Goal: Transaction & Acquisition: Book appointment/travel/reservation

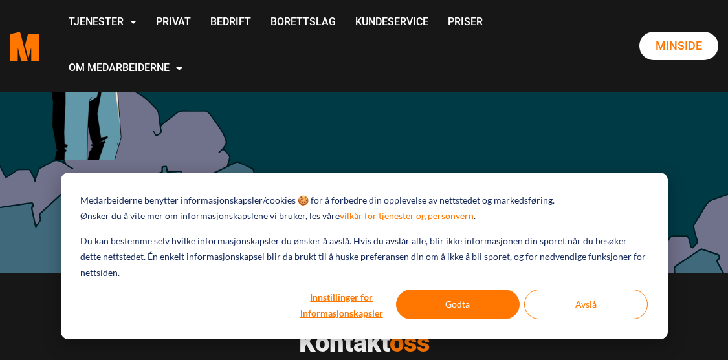
scroll to position [259, 0]
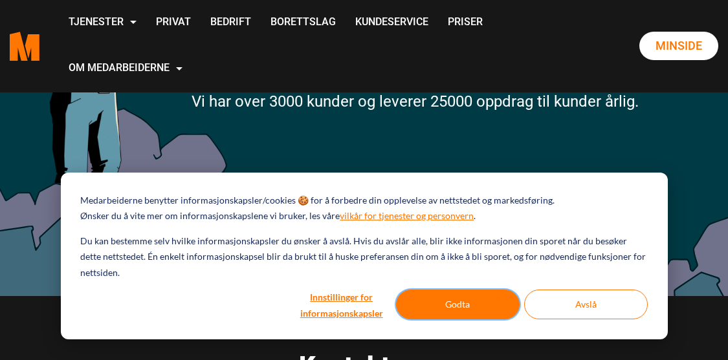
click at [459, 303] on button "Godta" at bounding box center [458, 305] width 124 height 30
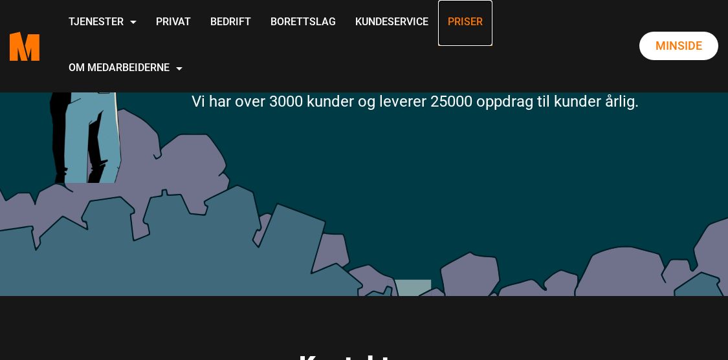
click at [478, 12] on link "Priser" at bounding box center [465, 23] width 54 height 46
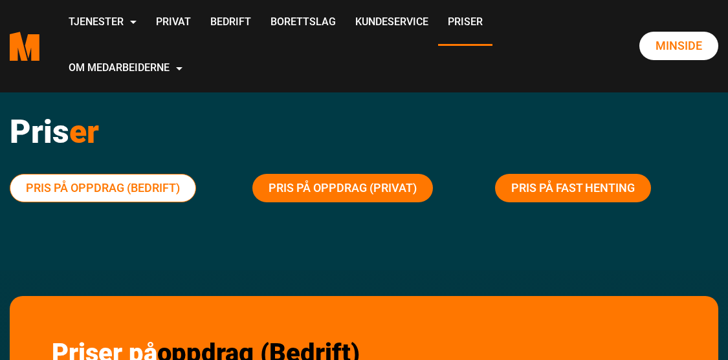
scroll to position [65, 0]
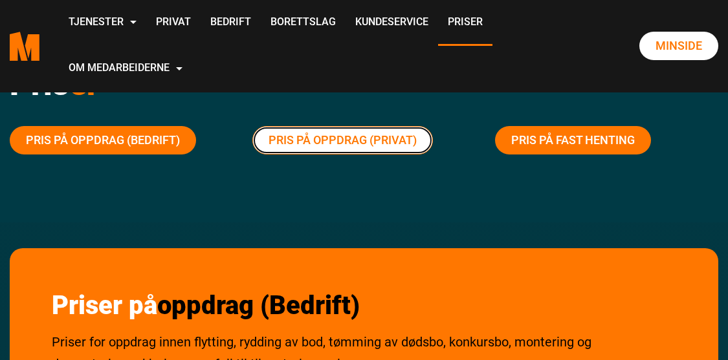
click at [327, 134] on link "Pris på oppdrag (Privat)" at bounding box center [342, 140] width 180 height 28
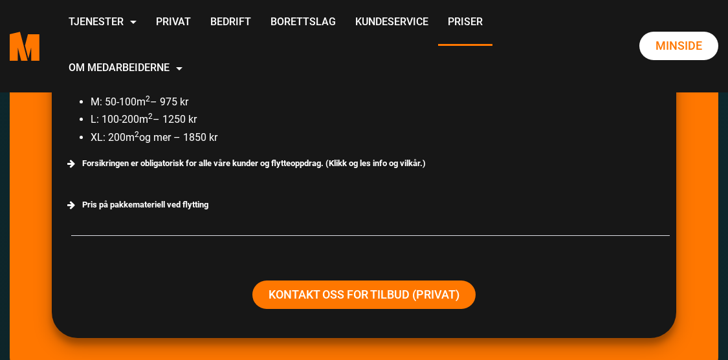
scroll to position [2599, 0]
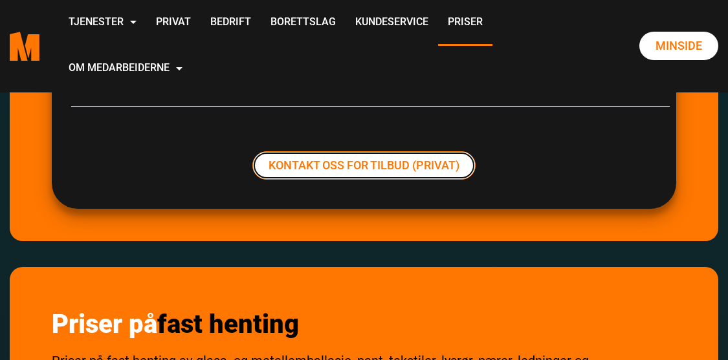
click at [394, 166] on link "Kontakt oss for tilbud (Privat)" at bounding box center [363, 165] width 223 height 28
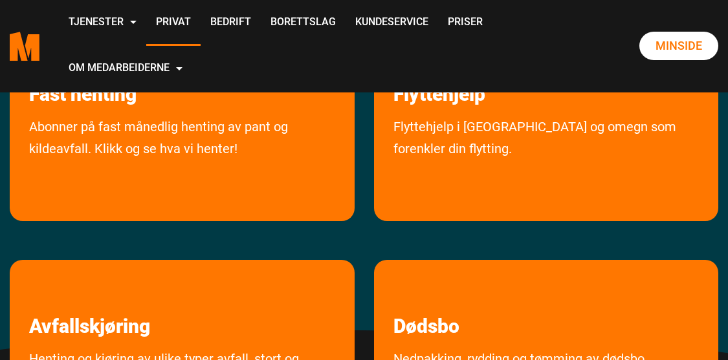
scroll to position [259, 0]
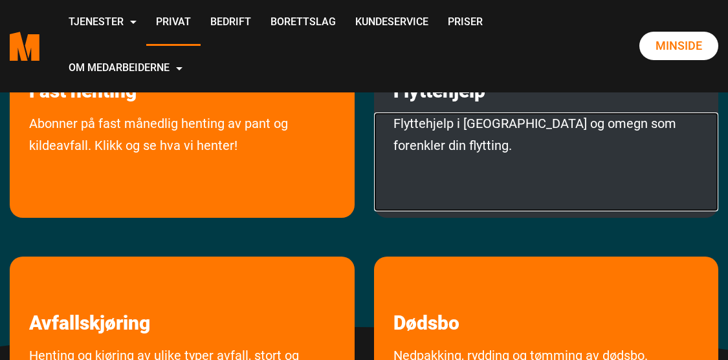
click at [455, 115] on link "Flyttehjelp i Oslo og omegn som forenkler din flytting." at bounding box center [546, 162] width 345 height 99
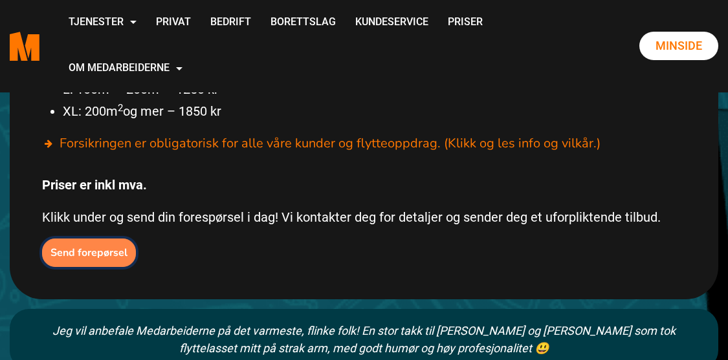
click at [90, 250] on b "Send forepørsel" at bounding box center [88, 253] width 77 height 14
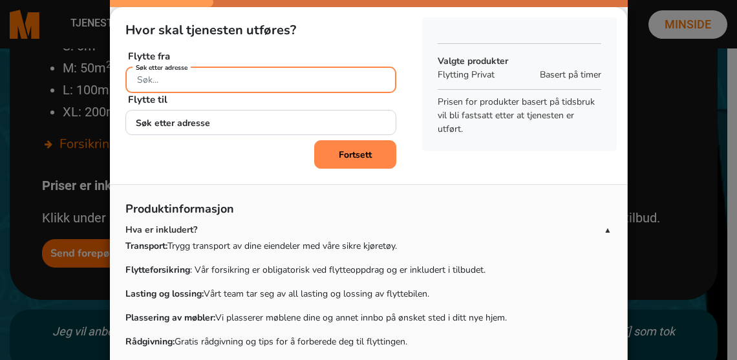
click at [192, 83] on input "Søk etter adresse" at bounding box center [260, 80] width 271 height 27
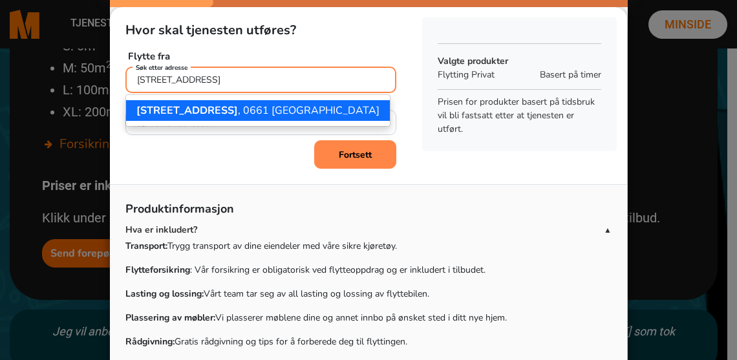
click at [184, 114] on span "[STREET_ADDRESS]" at bounding box center [187, 111] width 102 height 14
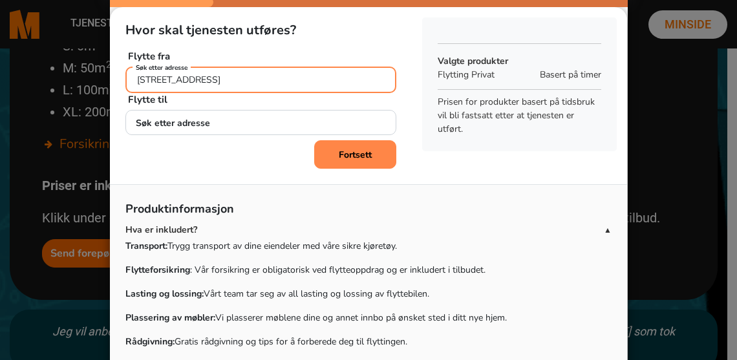
type input "[STREET_ADDRESS]"
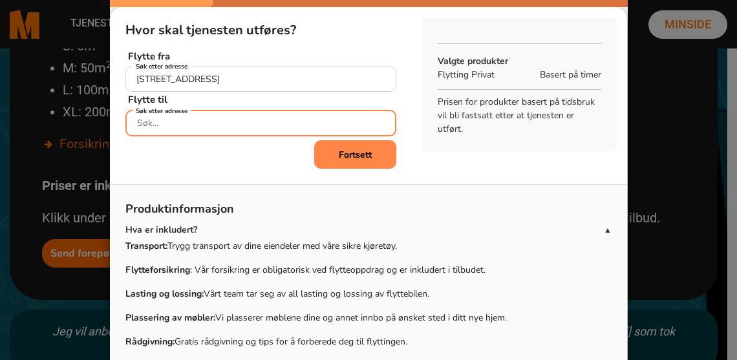
click at [172, 127] on input "Søk etter adresse" at bounding box center [260, 123] width 271 height 27
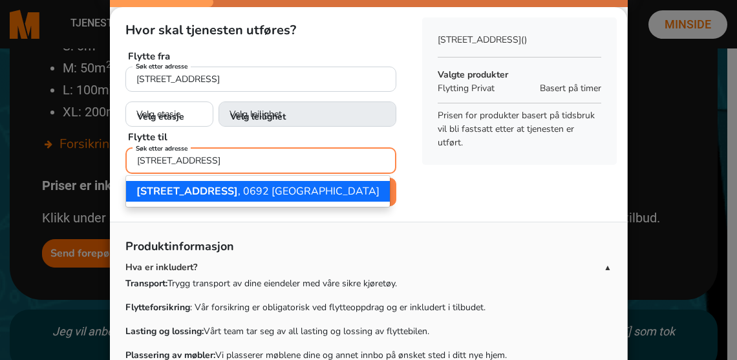
click at [194, 191] on span "[STREET_ADDRESS]" at bounding box center [187, 191] width 102 height 14
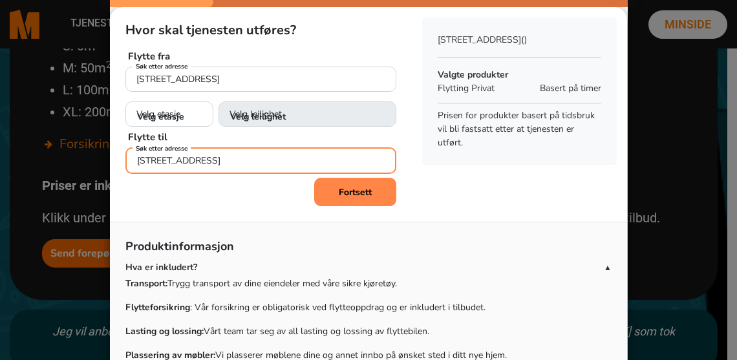
type input "[STREET_ADDRESS]"
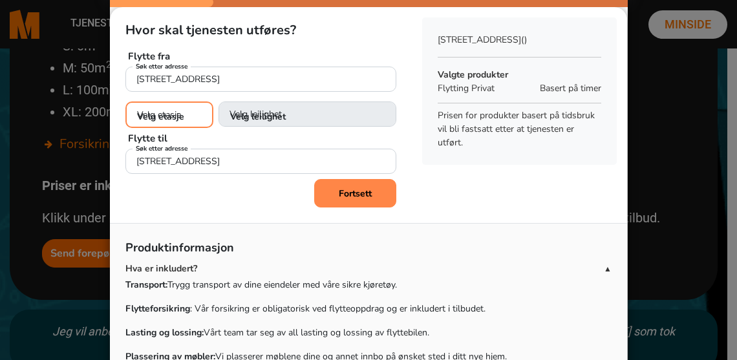
click at [149, 110] on select "Velg etasje 1. etasje 2. etasje 3. etasje 4. etasje 5. etasje" at bounding box center [169, 115] width 88 height 27
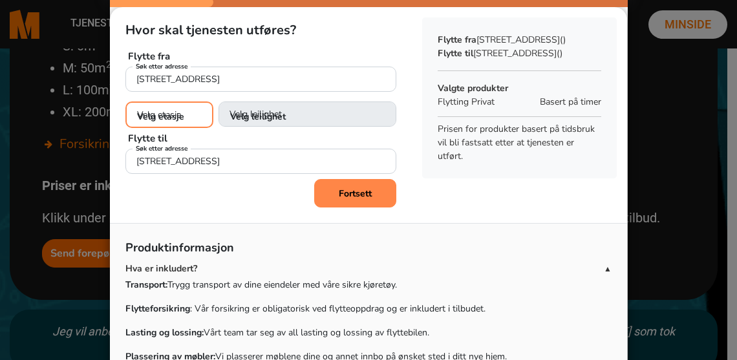
select select "02"
click at [125, 102] on select "Velg etasje 1. etasje 2. etasje 3. etasje 4. etasje 5. etasje" at bounding box center [169, 115] width 88 height 27
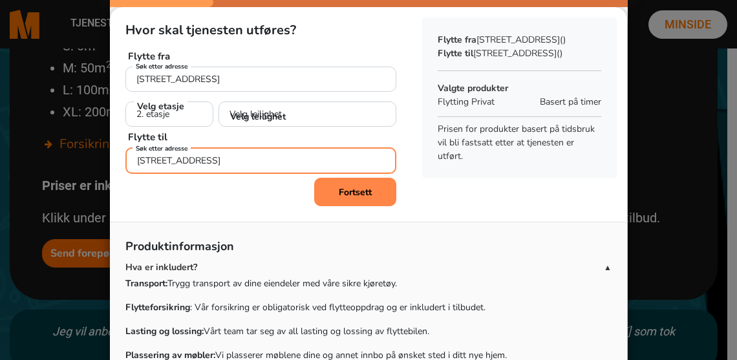
click at [148, 164] on input "[STREET_ADDRESS]" at bounding box center [260, 160] width 271 height 27
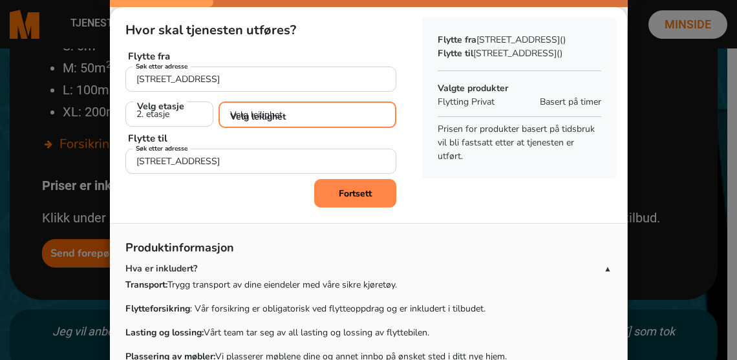
click at [277, 120] on select "Velg leilighet 1. dør fra venstre (H0201) 2. dør fra venstre (H0202) 3. dør fra…" at bounding box center [308, 115] width 178 height 27
select select "H0203"
click at [219, 102] on select "Velg leilighet 1. dør fra venstre (H0201) 2. dør fra venstre (H0202) 3. dør fra…" at bounding box center [308, 115] width 178 height 27
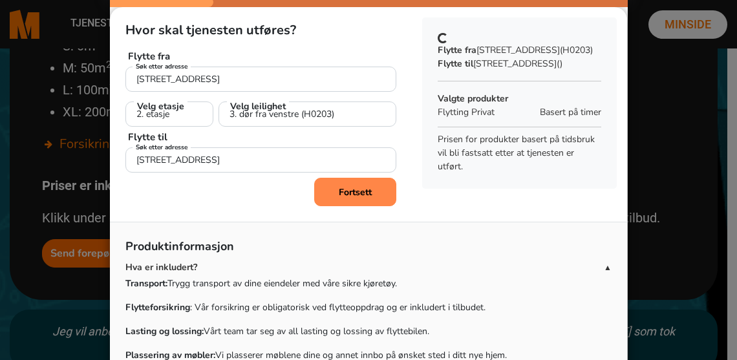
click at [256, 206] on div "Hvor skal tjenesten utføres? Flytte fra Ensjøveien 29C, [GEOGRAPHIC_DATA] Søk e…" at bounding box center [261, 106] width 302 height 199
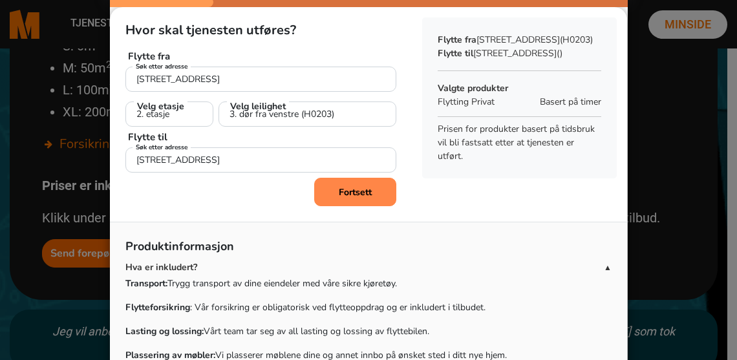
click at [351, 189] on b "Fortsett" at bounding box center [355, 192] width 33 height 12
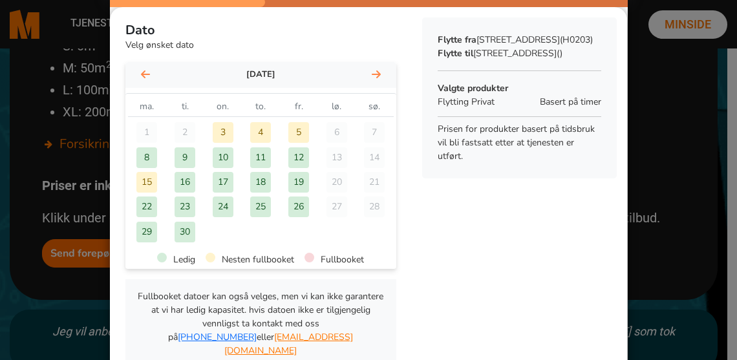
click at [372, 69] on fa-icon at bounding box center [376, 75] width 9 height 12
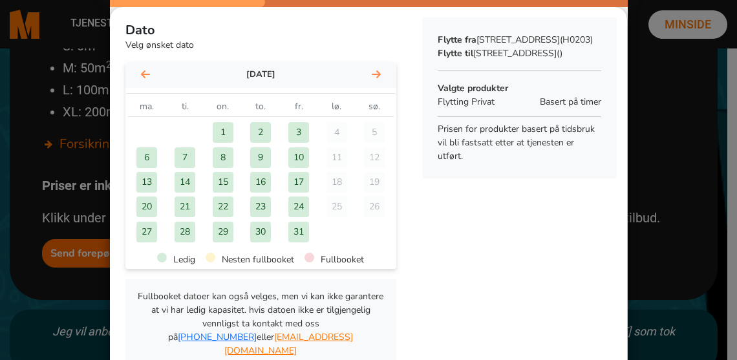
click at [372, 69] on fa-icon at bounding box center [376, 75] width 9 height 12
click at [175, 151] on div "4" at bounding box center [185, 157] width 21 height 21
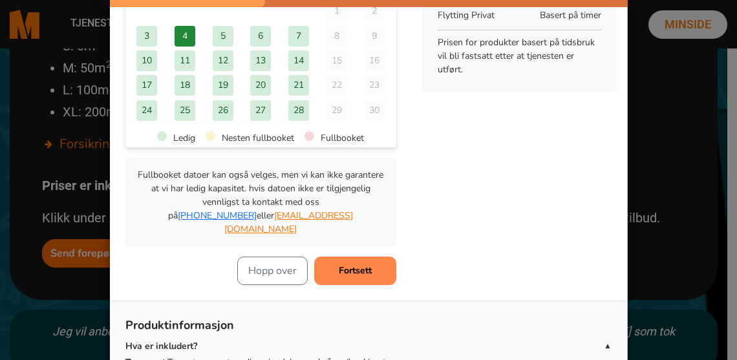
scroll to position [194, 0]
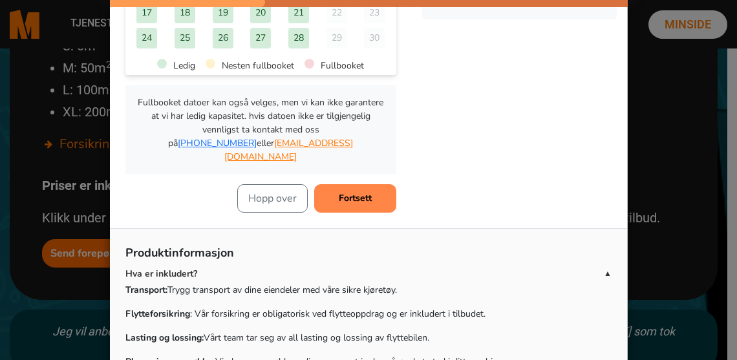
click at [355, 192] on b "Fortsett" at bounding box center [355, 198] width 33 height 12
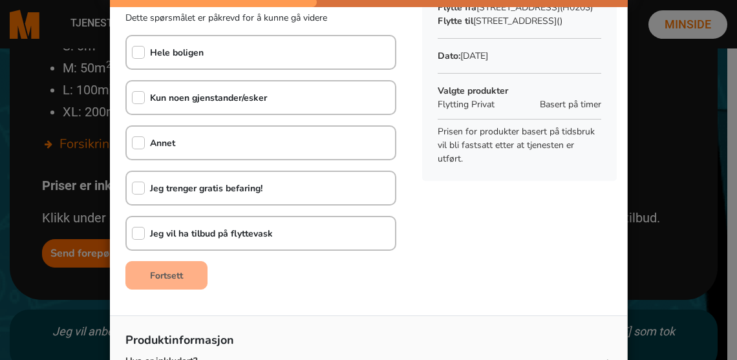
scroll to position [0, 0]
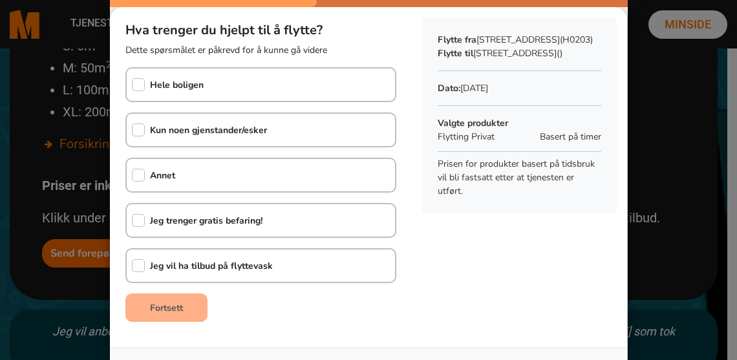
click at [198, 89] on b "Hele boligen" at bounding box center [177, 85] width 54 height 12
checkbox input "true"
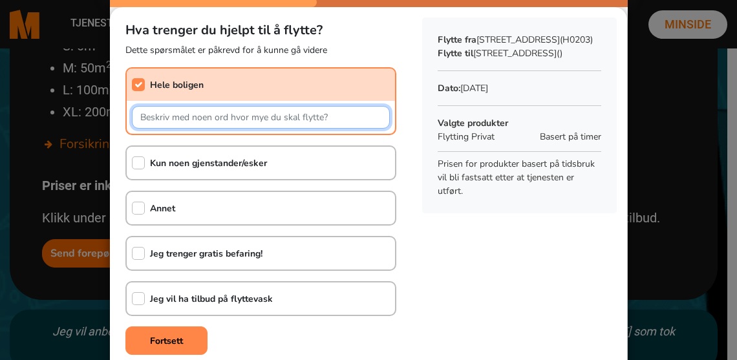
click at [252, 114] on input "text" at bounding box center [261, 117] width 258 height 23
type input "S"
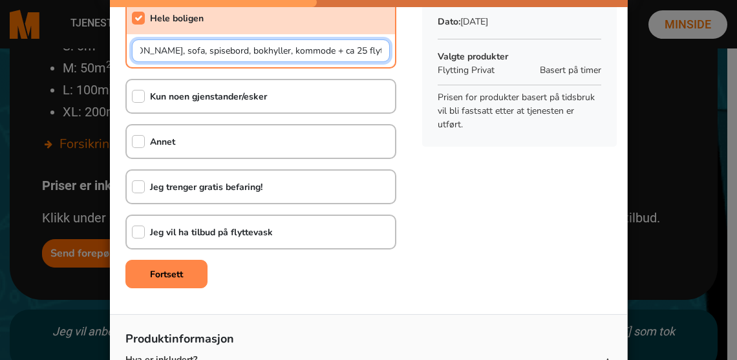
scroll to position [62, 0]
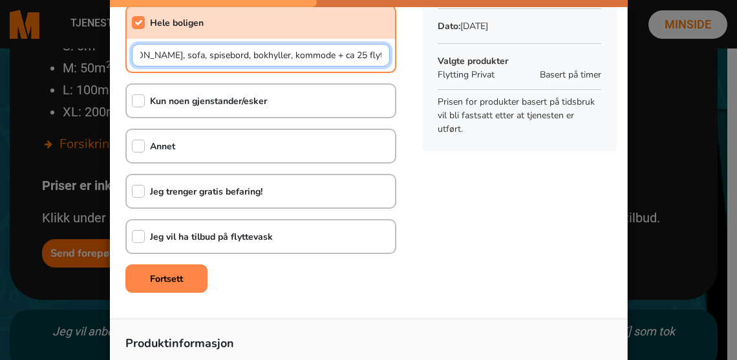
drag, startPoint x: 342, startPoint y: 52, endPoint x: 333, endPoint y: 52, distance: 8.4
click at [333, 52] on input "[PERSON_NAME], sofa, spisebord, bokhyller, kommode + ca 25 flyttekasser" at bounding box center [261, 55] width 258 height 23
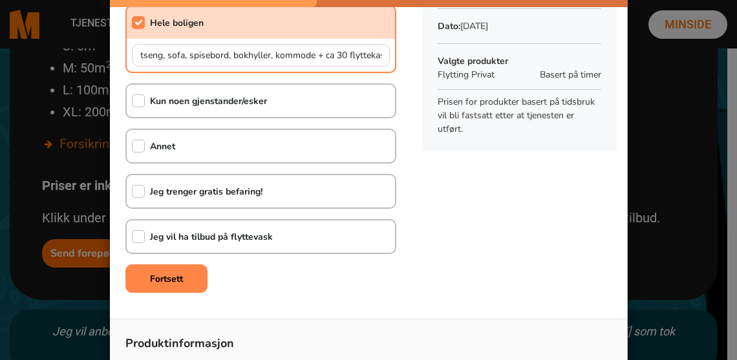
click at [476, 234] on div "Hva trenger du hjelpt til å flytte? Dette spørsmålet er påkrevd for å kunne gå …" at bounding box center [369, 124] width 518 height 358
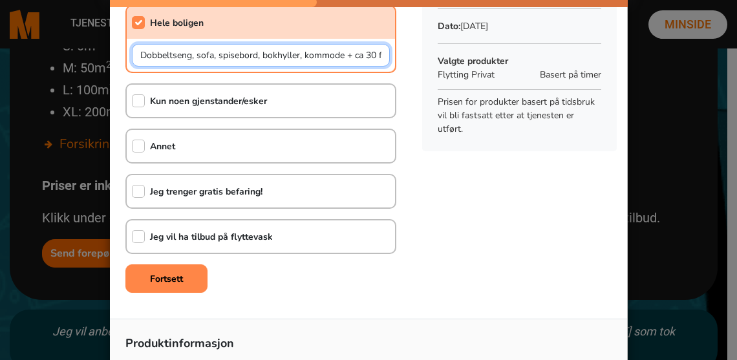
click at [212, 54] on input "Dobbeltseng, sofa, spisebord, bokhyller, kommode + ca 30 flyttekasser" at bounding box center [261, 55] width 258 height 23
click at [212, 58] on input "Dobbeltseng, sofa,sofabord, spisebord, bokhyller, kommode + ca 30 flyttekasser" at bounding box center [261, 55] width 258 height 23
click at [292, 54] on input "Dobbeltseng, sofa, sofabord, spisebord, bokhyller, kommode + ca 30 flyttekasser" at bounding box center [261, 55] width 258 height 23
type input "Dobbeltseng, sofa, sofabord, spisebord m/6 stoler, bokhyller, kommode + ca 30 f…"
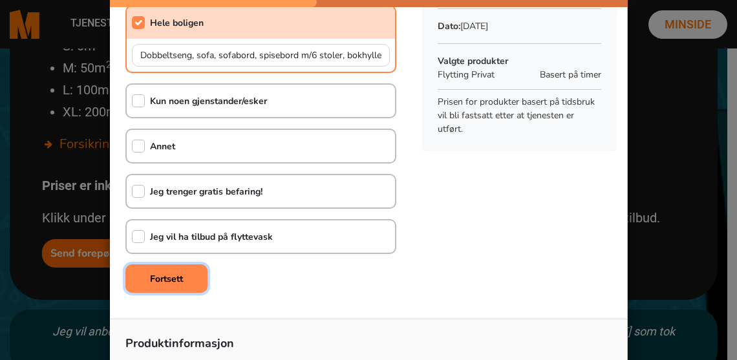
click at [169, 282] on b "Fortsett" at bounding box center [166, 279] width 33 height 12
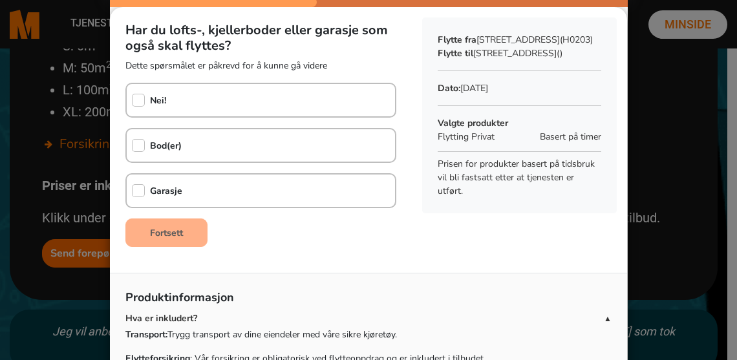
click at [155, 147] on b "Bod(er)" at bounding box center [166, 146] width 32 height 12
checkbox input "true"
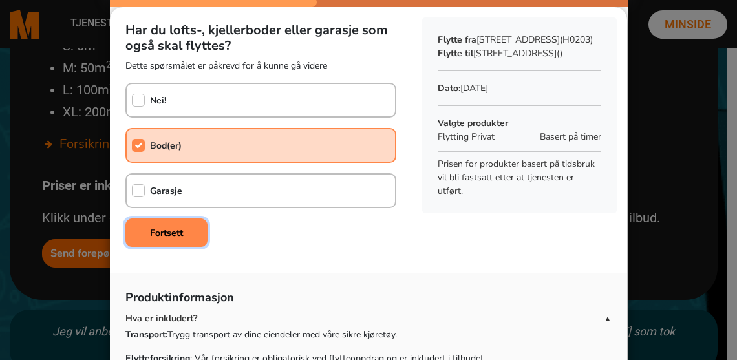
click at [169, 232] on b "Fortsett" at bounding box center [166, 233] width 33 height 12
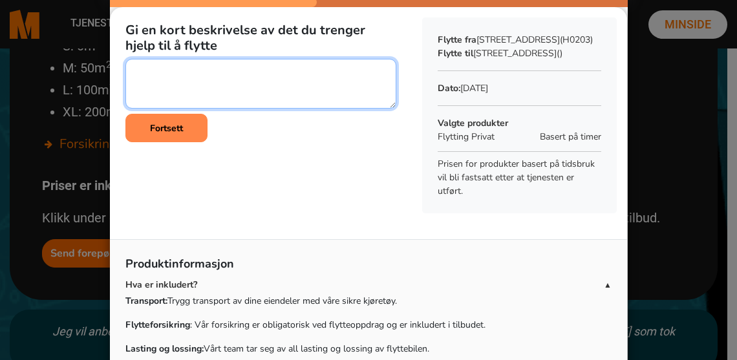
click at [218, 74] on textarea at bounding box center [260, 84] width 271 height 50
type textarea "I"
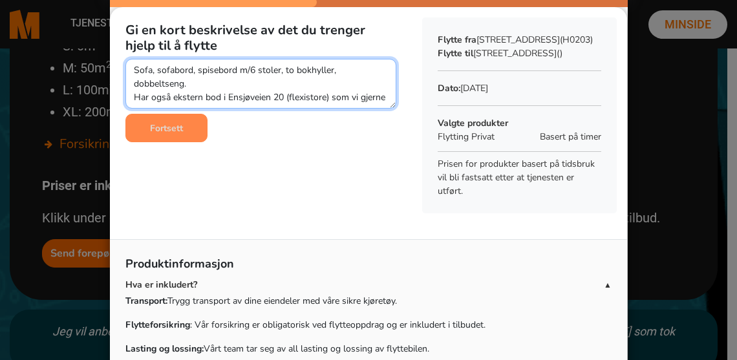
scroll to position [9, 0]
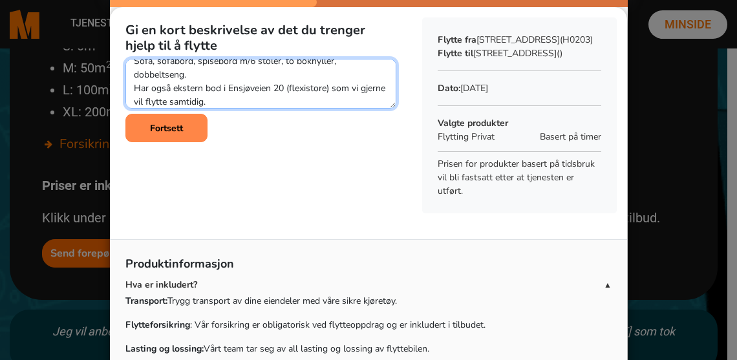
click at [204, 75] on textarea at bounding box center [260, 84] width 271 height 50
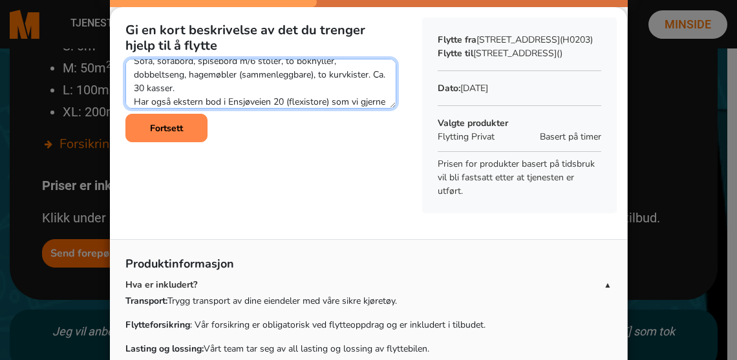
click at [217, 101] on textarea at bounding box center [260, 84] width 271 height 50
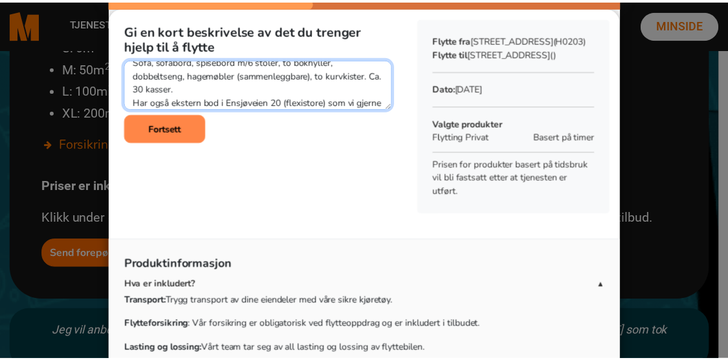
scroll to position [27, 0]
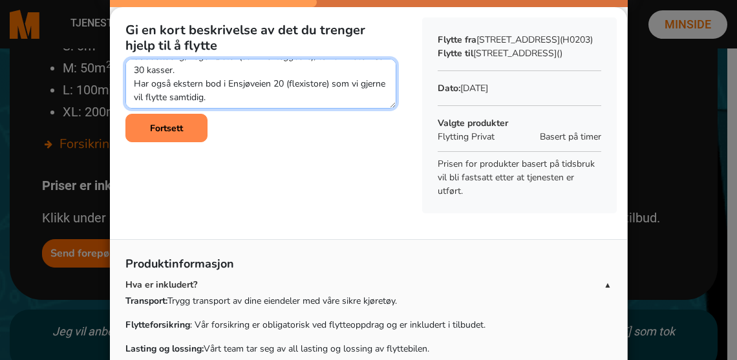
click at [215, 89] on textarea at bounding box center [260, 84] width 271 height 50
type textarea "Sofa, sofabord, spisebord m/6 stoler, to bokhyller, dobbeltseng, hagemøbler (sa…"
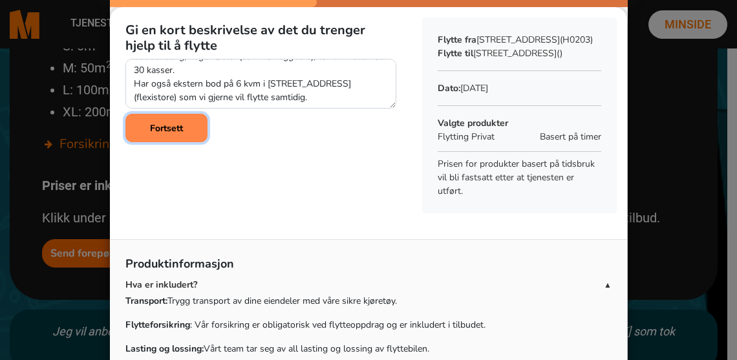
click at [160, 127] on b "Fortsett" at bounding box center [166, 128] width 33 height 12
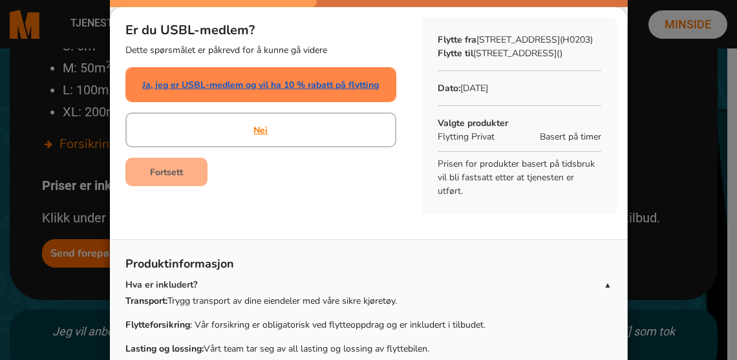
click at [293, 78] on link "Ja, jeg er USBL-medlem og vil ha 10 % rabatt på flytting" at bounding box center [260, 85] width 237 height 14
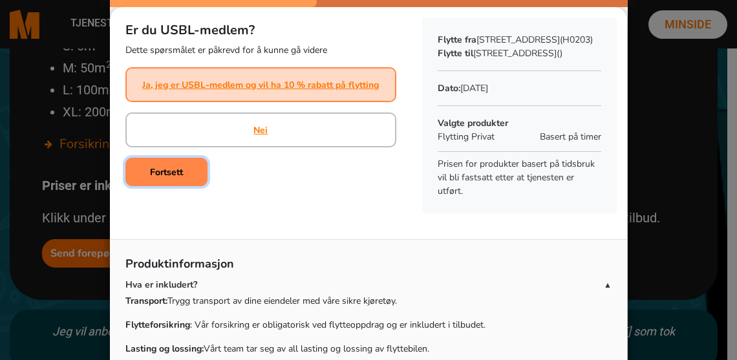
click at [155, 170] on b "Fortsett" at bounding box center [166, 172] width 33 height 12
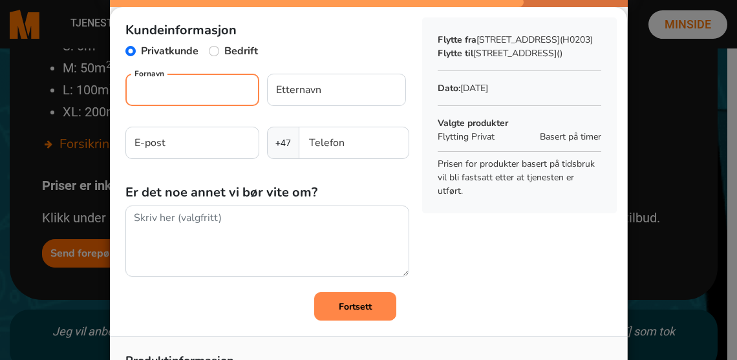
click at [152, 89] on input "Fornavn" at bounding box center [192, 90] width 134 height 32
type input "Gunhild"
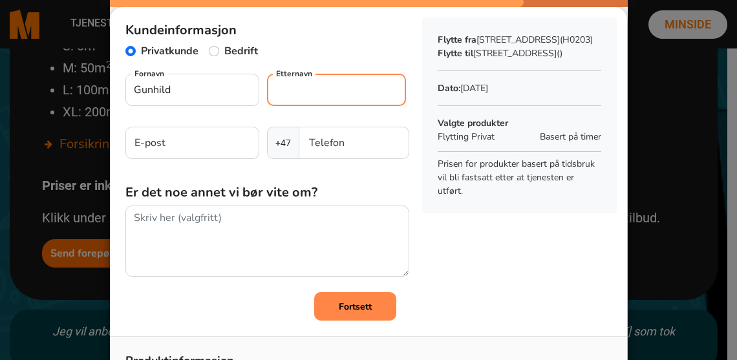
type input "Bigset"
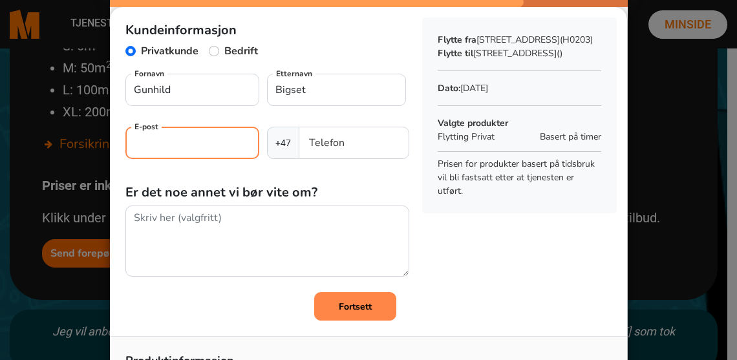
type input "[EMAIL_ADDRESS][DOMAIN_NAME]"
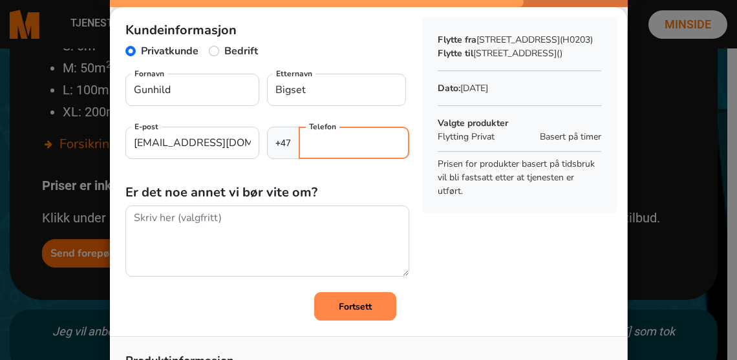
type input "93062816"
click at [353, 304] on b "Fortsett" at bounding box center [355, 307] width 33 height 12
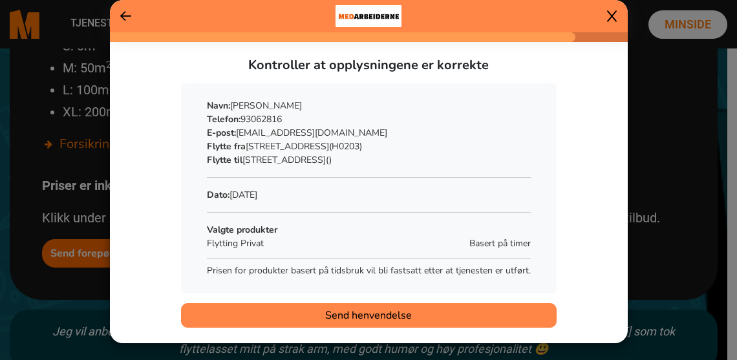
click at [388, 315] on span "Send henvendelse" at bounding box center [368, 316] width 87 height 16
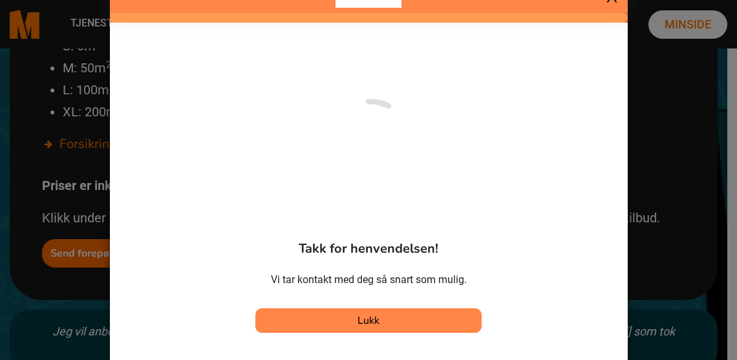
click at [376, 327] on button "Lukk" at bounding box center [369, 321] width 226 height 25
